Goal: Find specific page/section: Find specific page/section

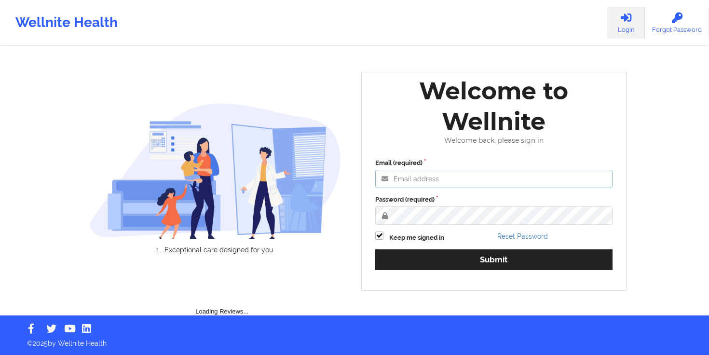
click at [459, 180] on div "Welcome to Wellnite Welcome back, please sign in Email (required) Password (req…" at bounding box center [493, 181] width 265 height 219
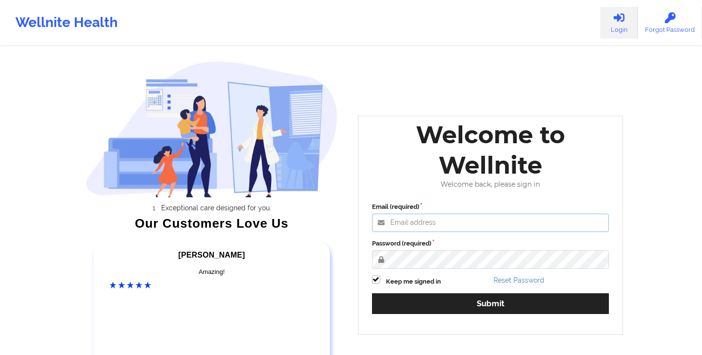
type input "s"
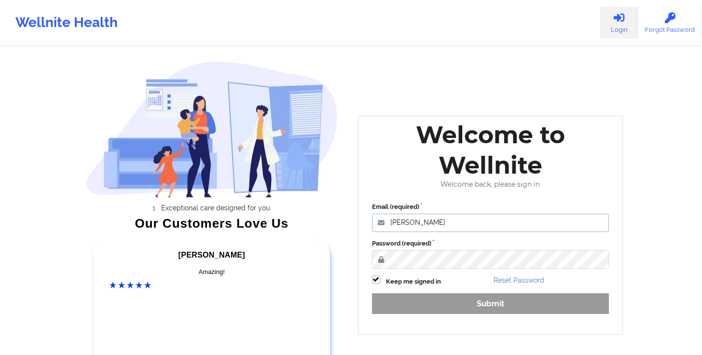
type input "[PERSON_NAME][EMAIL_ADDRESS][DOMAIN_NAME]"
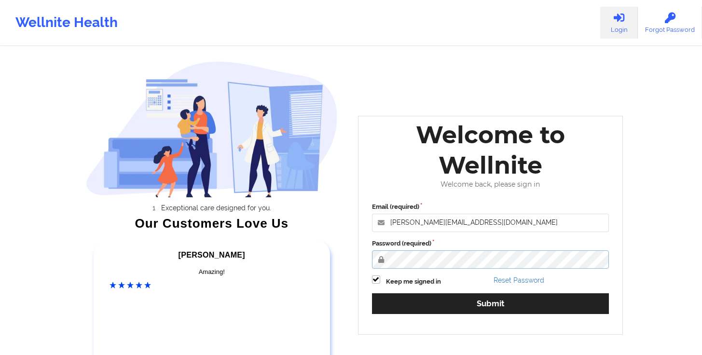
click at [372, 293] on button "Submit" at bounding box center [490, 303] width 237 height 21
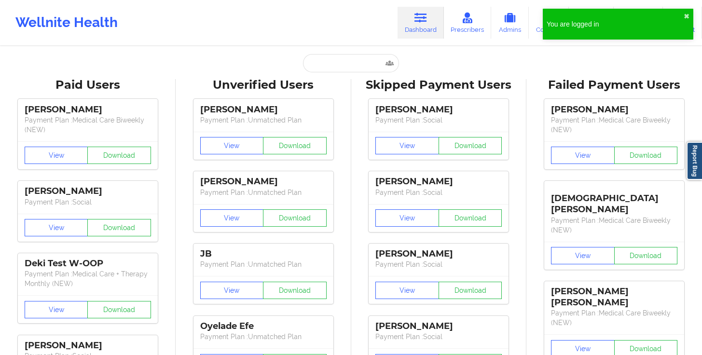
click at [341, 61] on input "text" at bounding box center [351, 63] width 96 height 18
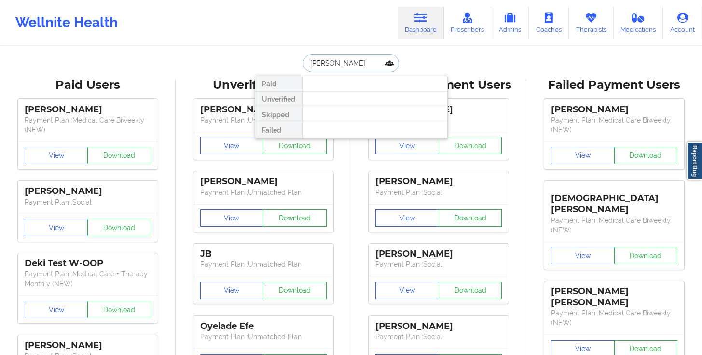
type input "[PERSON_NAME]"
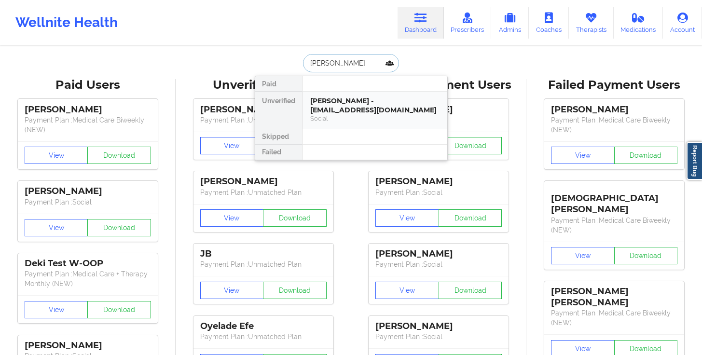
click at [344, 104] on div "[PERSON_NAME] - [EMAIL_ADDRESS][DOMAIN_NAME]" at bounding box center [374, 106] width 129 height 18
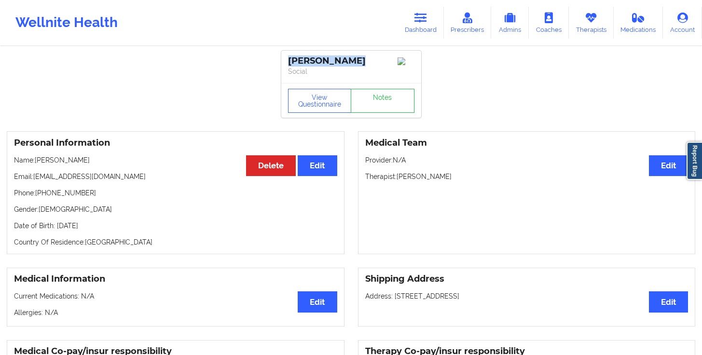
drag, startPoint x: 354, startPoint y: 59, endPoint x: 268, endPoint y: 61, distance: 85.4
copy div "[PERSON_NAME]"
